Goal: Check status: Check status

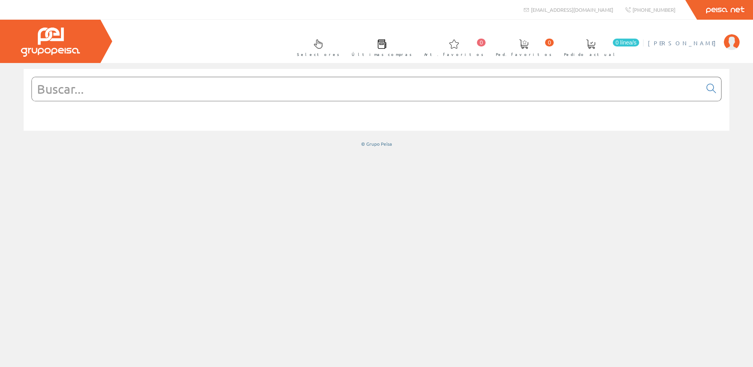
click at [706, 46] on span "[PERSON_NAME]" at bounding box center [684, 43] width 72 height 8
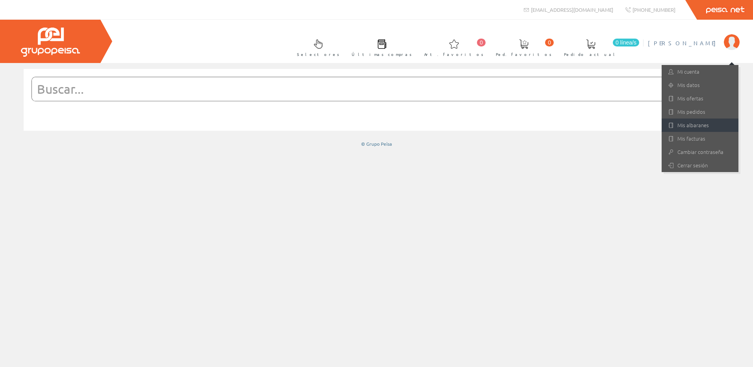
click at [693, 126] on link "Mis albaranes" at bounding box center [700, 125] width 77 height 13
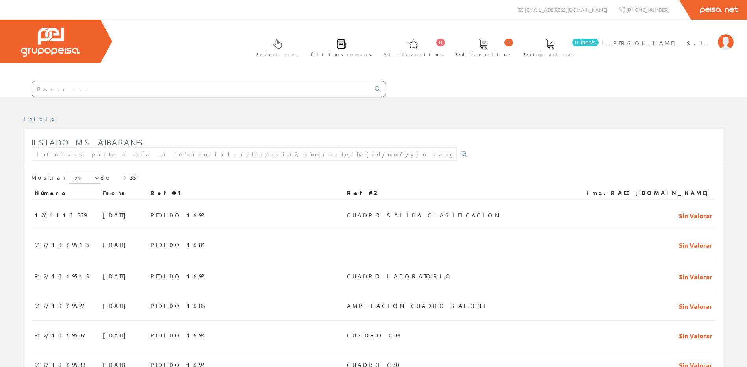
click at [704, 32] on div "Selectores Últimas compras 0 0" at bounding box center [373, 59] width 747 height 78
click at [701, 47] on li "JOSMAN, S.L. Mi cuenta Mis datos Mis ofertas Mis pedidos Mis albaranes Mis fact…" at bounding box center [670, 48] width 130 height 30
click at [695, 44] on span "[PERSON_NAME]" at bounding box center [660, 43] width 107 height 8
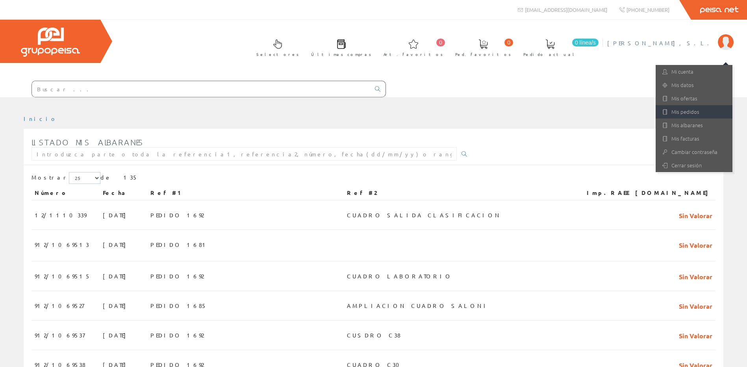
click at [691, 112] on link "Mis pedidos" at bounding box center [694, 111] width 77 height 13
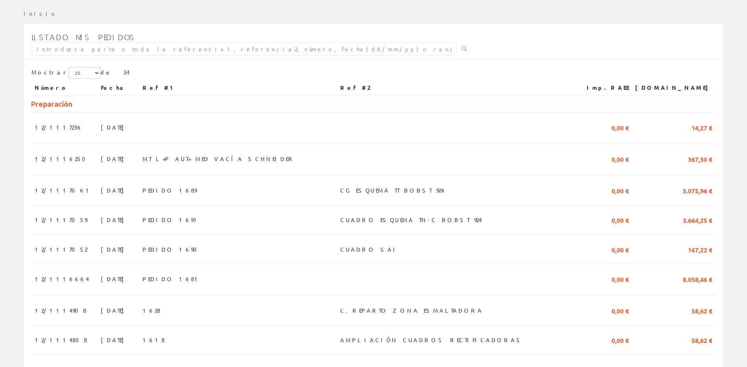
scroll to position [118, 0]
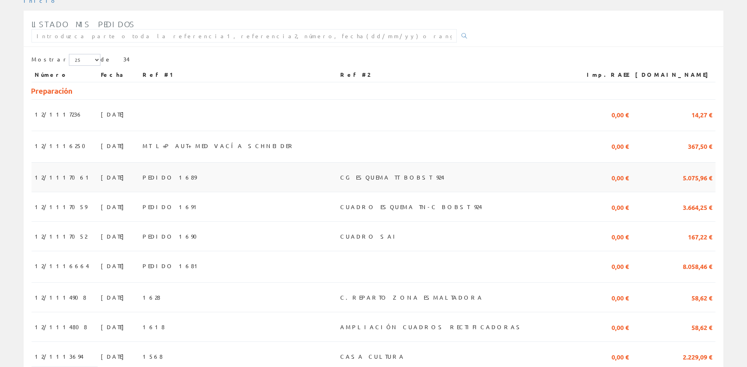
click at [225, 176] on td "PEDIDO 1689" at bounding box center [238, 178] width 198 height 30
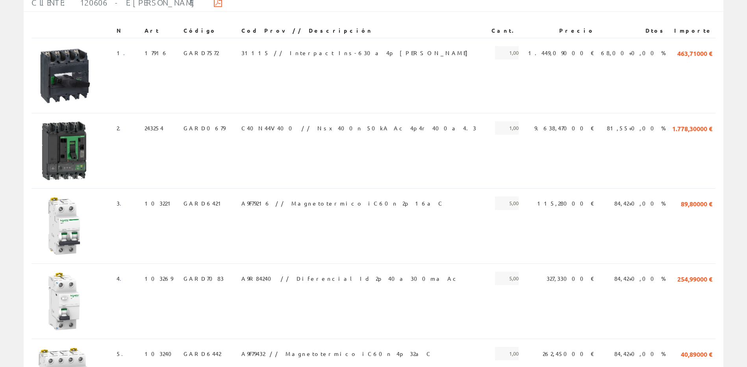
scroll to position [59, 0]
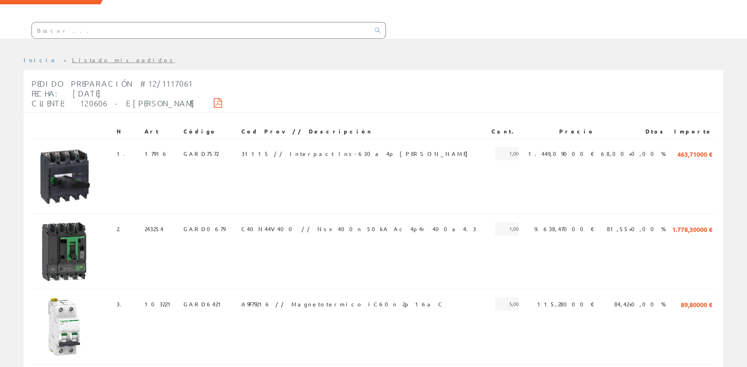
click at [166, 102] on div "Pedido Preparación #12/1117061 Fecha: [DATE] Cliente: 120606 - E.[PERSON_NAME]" at bounding box center [130, 93] width 197 height 37
click at [214, 102] on icon at bounding box center [218, 103] width 8 height 6
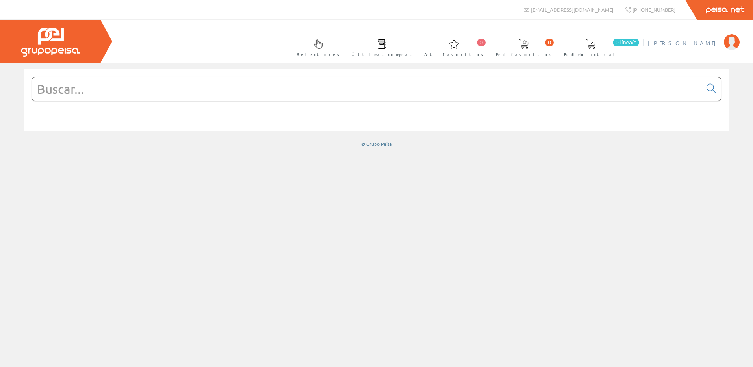
click at [708, 41] on span "[PERSON_NAME]" at bounding box center [684, 43] width 72 height 8
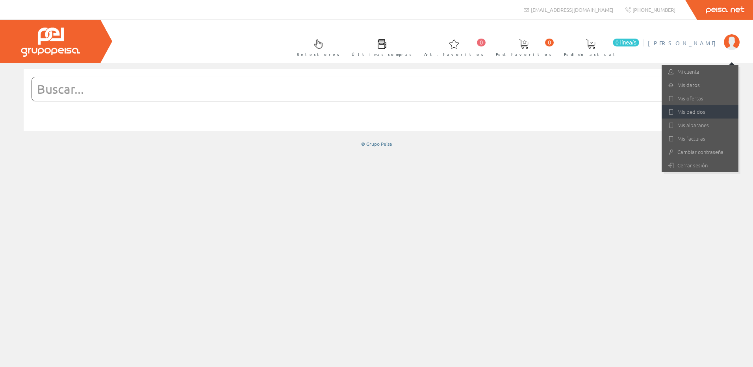
click at [703, 112] on link "Mis pedidos" at bounding box center [700, 111] width 77 height 13
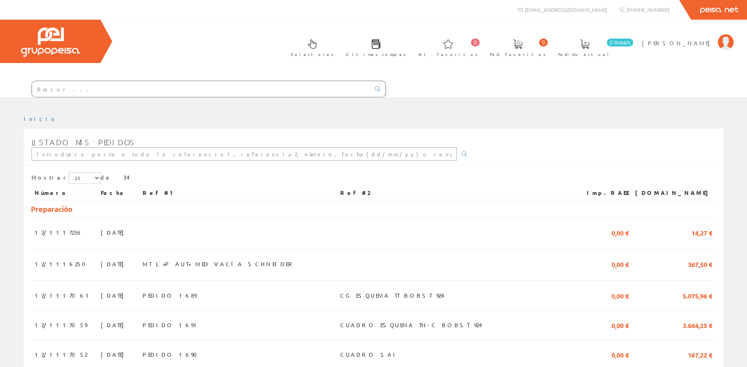
click at [143, 151] on input "text" at bounding box center [244, 153] width 425 height 13
type input "CASA CULTURA ALMAZORA"
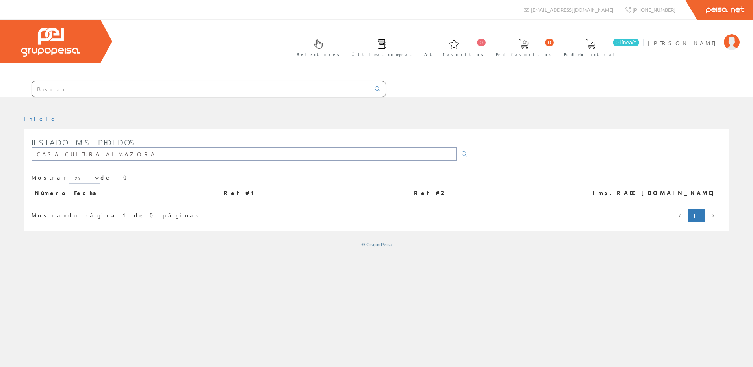
click at [143, 151] on input "CASA CULTURA ALMAZORA" at bounding box center [244, 153] width 425 height 13
type input "CASA CULTURA ALMASORA"
drag, startPoint x: 169, startPoint y: 153, endPoint x: -184, endPoint y: 172, distance: 353.3
click at [0, 172] on html "info@peisa.com Peisa Net 0 0" at bounding box center [376, 183] width 753 height 367
type input "PHILIPS"
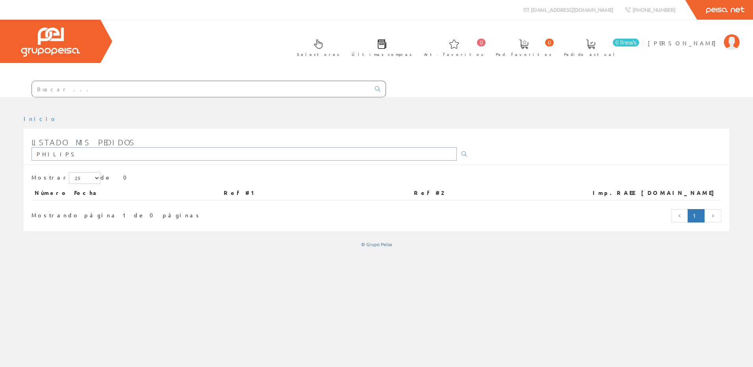
click at [343, 154] on input "PHILIPS" at bounding box center [244, 153] width 425 height 13
type input "P"
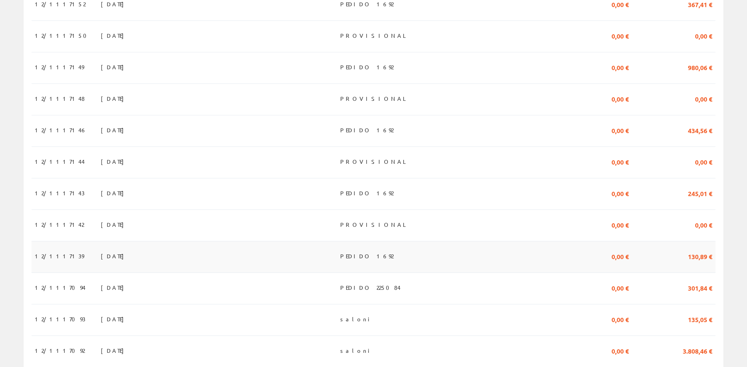
scroll to position [695, 0]
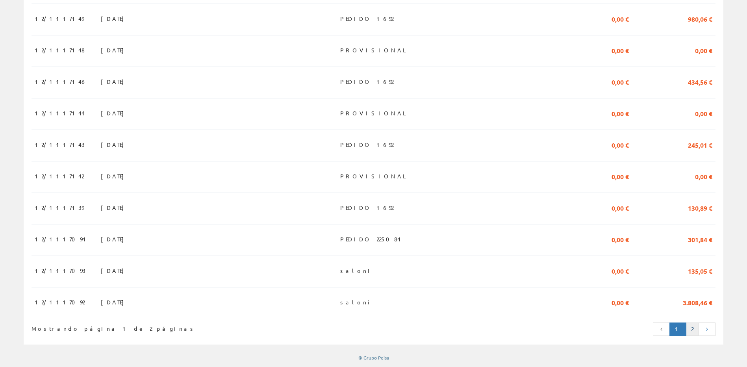
click at [693, 330] on link "2" at bounding box center [692, 329] width 13 height 13
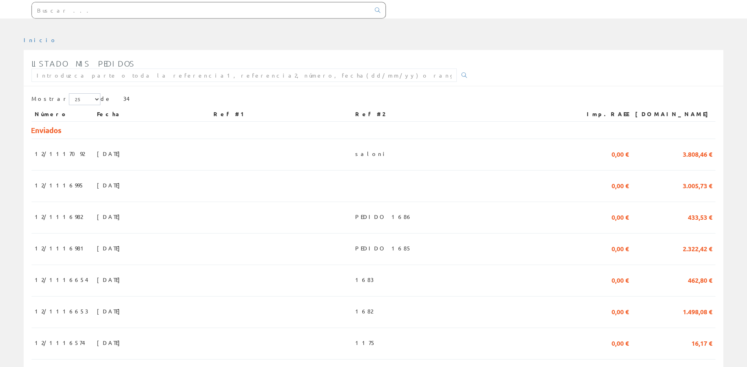
scroll to position [186, 0]
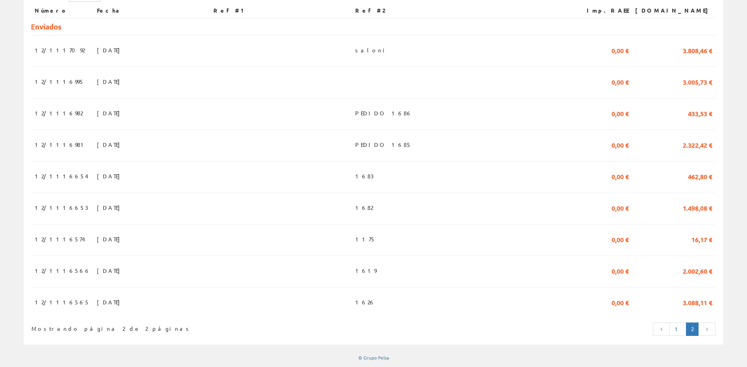
click at [710, 332] on link at bounding box center [706, 329] width 17 height 13
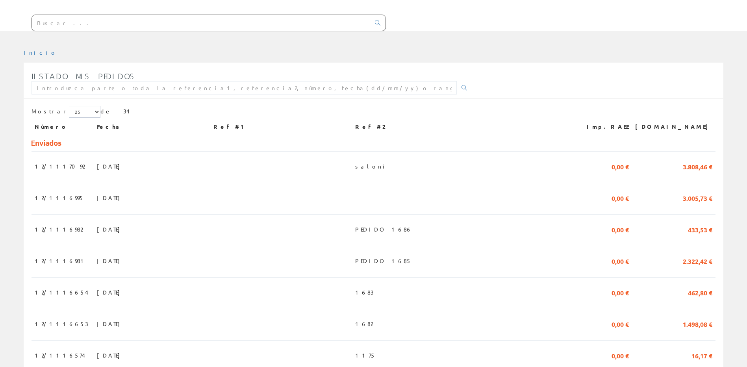
scroll to position [0, 0]
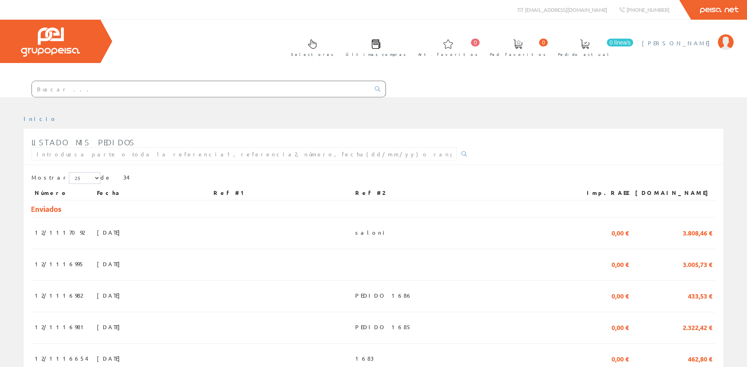
click at [698, 38] on link "[PERSON_NAME]" at bounding box center [688, 36] width 92 height 7
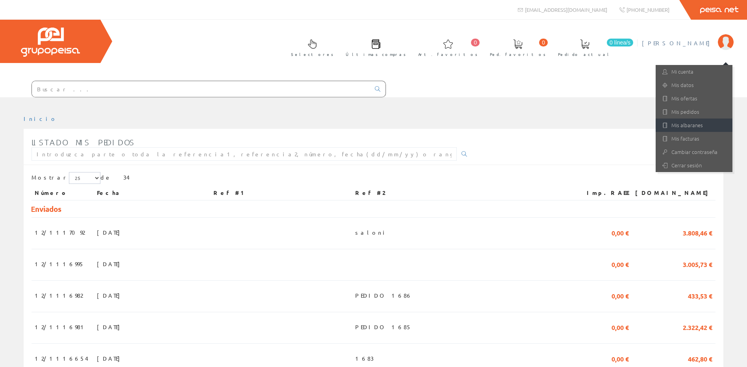
click at [697, 124] on link "Mis albaranes" at bounding box center [694, 125] width 77 height 13
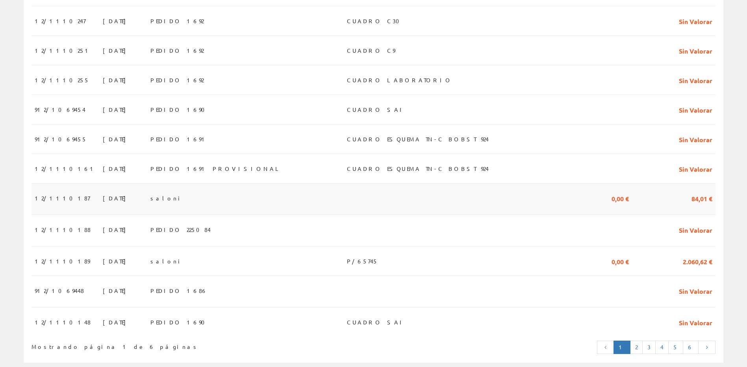
scroll to position [632, 0]
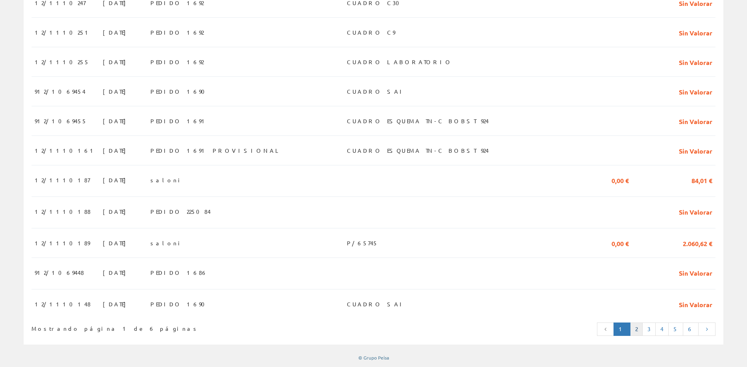
click at [643, 332] on link "2" at bounding box center [636, 329] width 13 height 13
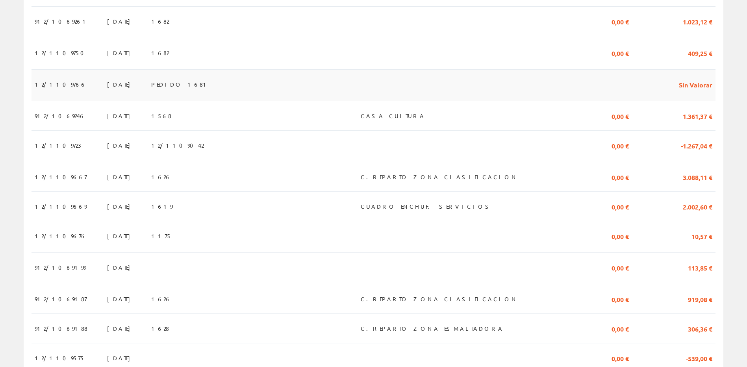
scroll to position [433, 0]
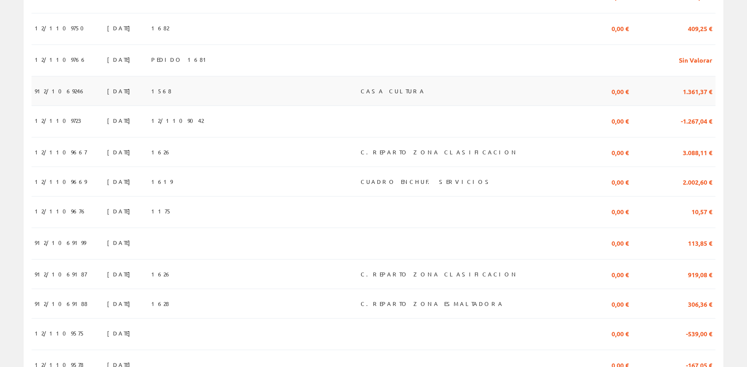
click at [238, 96] on td "1568" at bounding box center [252, 91] width 209 height 30
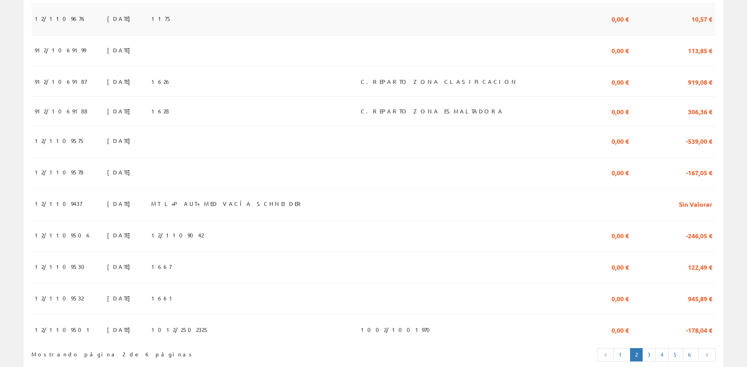
scroll to position [658, 0]
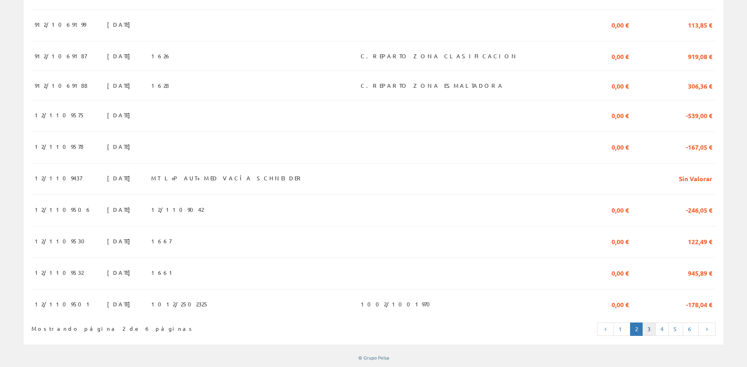
click at [654, 325] on link "3" at bounding box center [648, 329] width 13 height 13
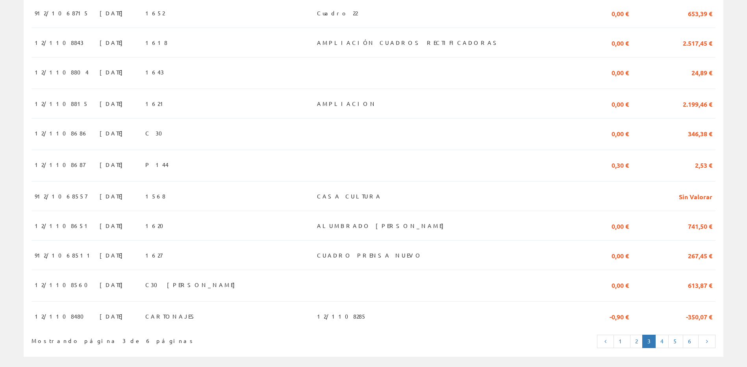
scroll to position [630, 0]
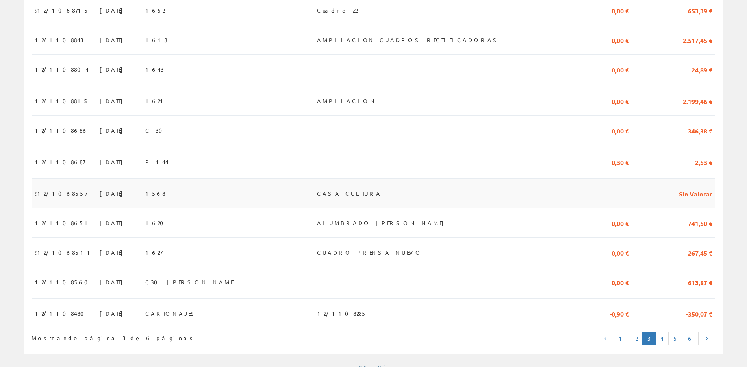
click at [406, 197] on td "CASA CULTURA" at bounding box center [443, 193] width 259 height 30
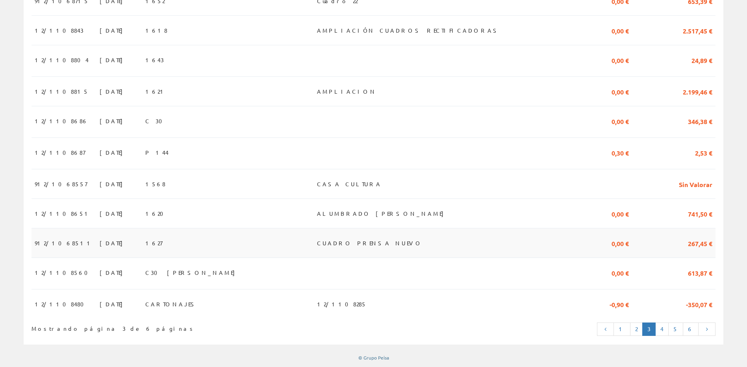
scroll to position [643, 0]
click at [666, 330] on link "4" at bounding box center [661, 329] width 13 height 13
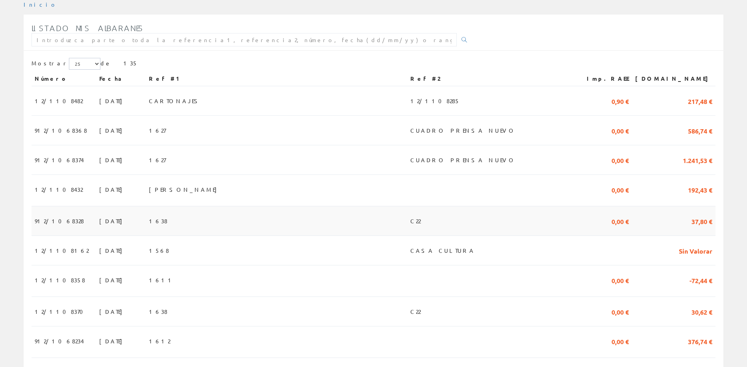
scroll to position [158, 0]
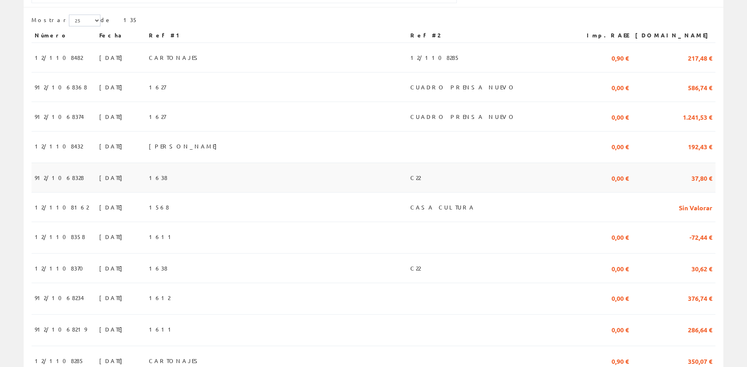
click at [438, 206] on span "CASA CULTURA" at bounding box center [442, 206] width 65 height 13
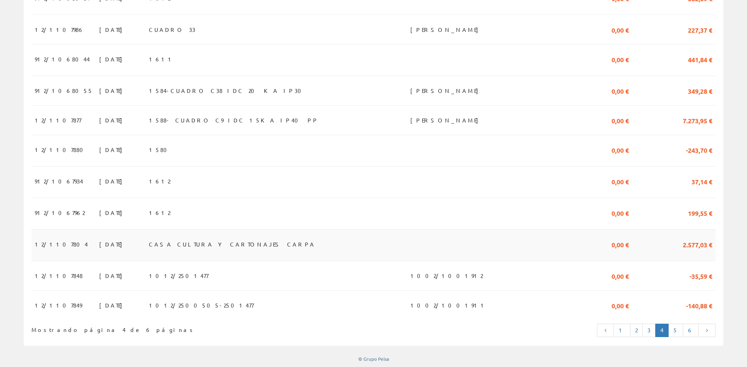
scroll to position [646, 0]
click at [682, 328] on link "5" at bounding box center [675, 329] width 15 height 13
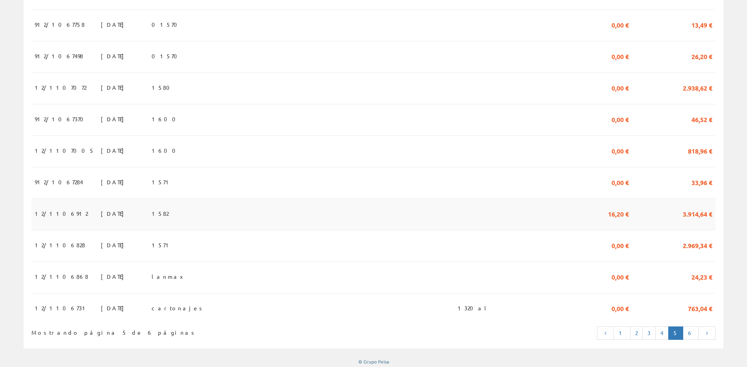
scroll to position [667, 0]
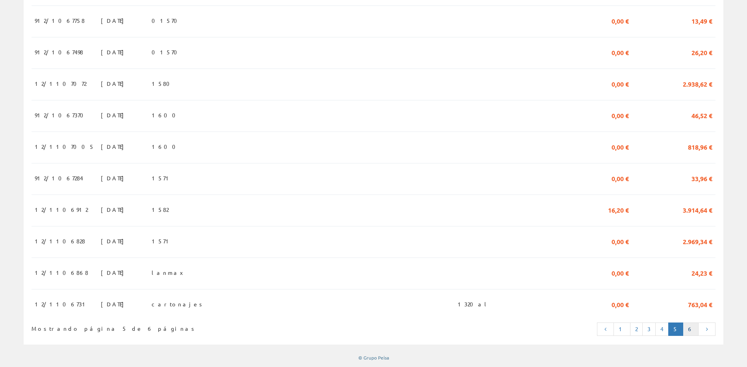
click at [691, 329] on link "6" at bounding box center [691, 329] width 16 height 13
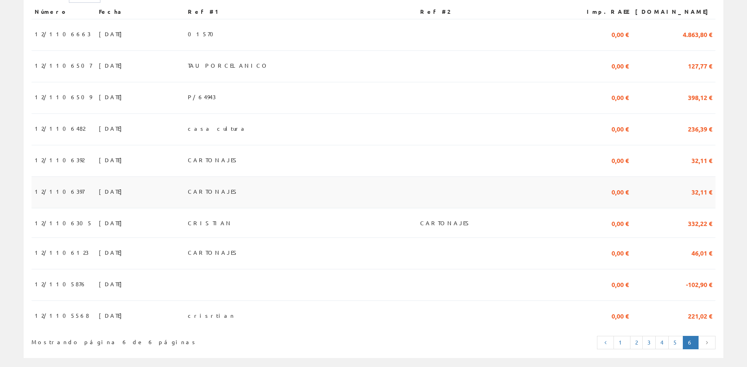
scroll to position [198, 0]
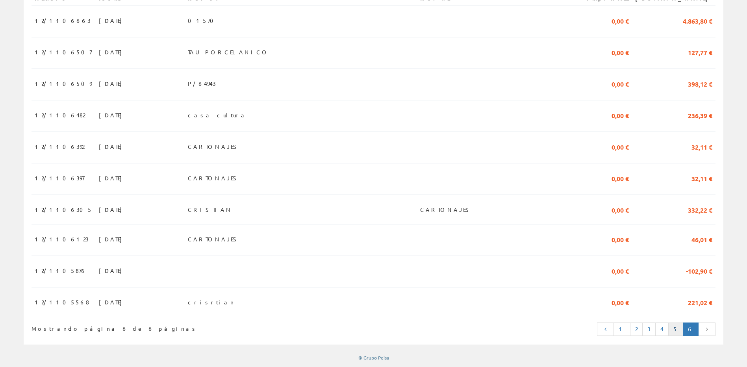
click at [675, 330] on link "5" at bounding box center [675, 329] width 15 height 13
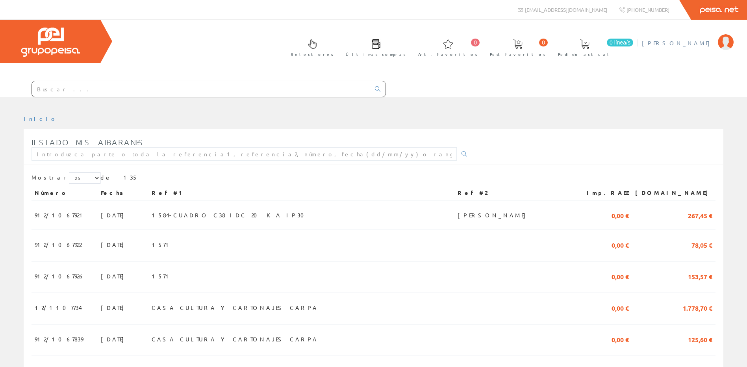
click at [696, 43] on span "[PERSON_NAME]" at bounding box center [678, 43] width 72 height 8
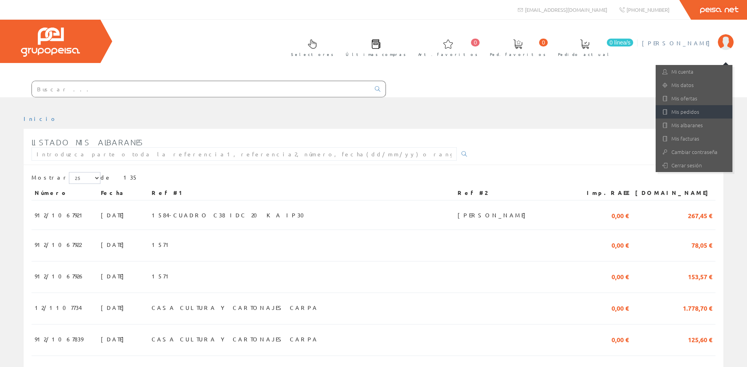
click at [699, 113] on link "Mis pedidos" at bounding box center [694, 111] width 77 height 13
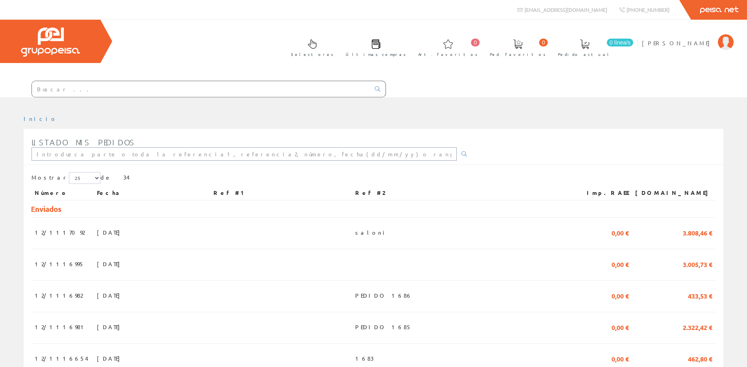
click at [151, 150] on input "text" at bounding box center [244, 153] width 425 height 13
type input "1568"
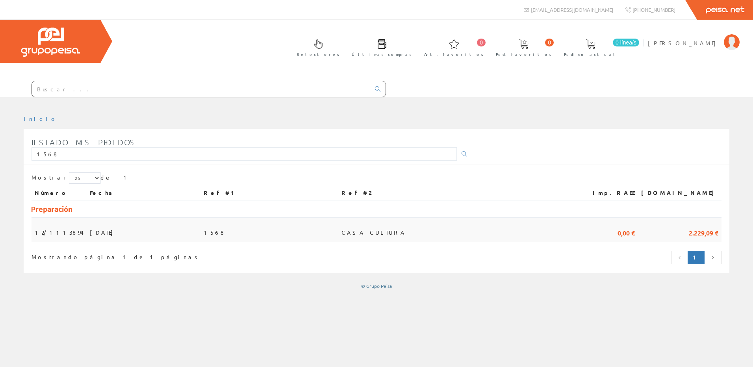
click at [224, 229] on span "1568" at bounding box center [214, 232] width 20 height 13
